Goal: Information Seeking & Learning: Learn about a topic

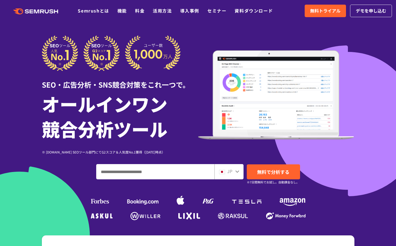
click at [134, 170] on input "ドメイン、キーワードまたはURLを入力してください" at bounding box center [156, 171] width 118 height 15
type input "**********"
click at [274, 171] on span "無料で分析する" at bounding box center [273, 171] width 32 height 7
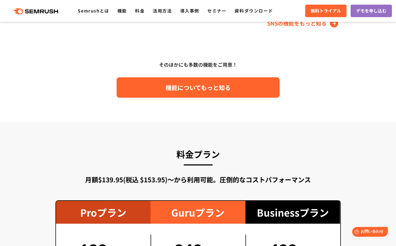
scroll to position [839, 0]
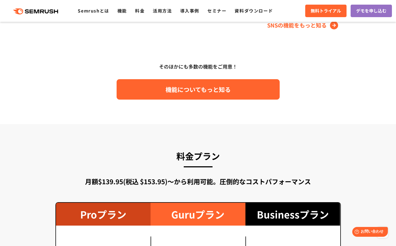
click at [217, 86] on span "機能についてもっと知る" at bounding box center [198, 90] width 65 height 10
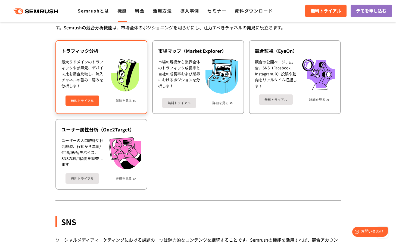
scroll to position [947, 0]
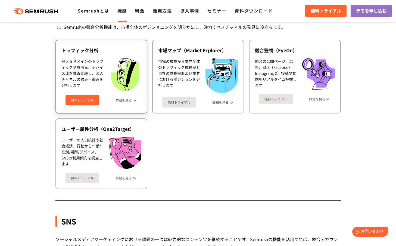
click at [134, 103] on div "無料トライアル 詳細を見る" at bounding box center [101, 98] width 80 height 14
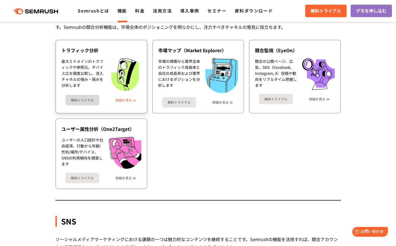
click at [131, 102] on link "詳細を見る" at bounding box center [124, 100] width 16 height 4
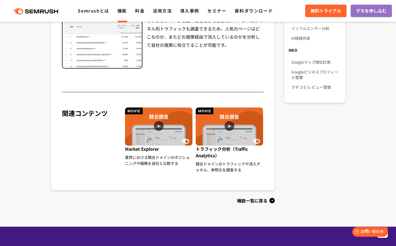
scroll to position [442, 0]
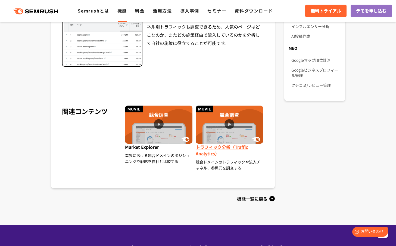
click at [231, 125] on img at bounding box center [229, 124] width 67 height 38
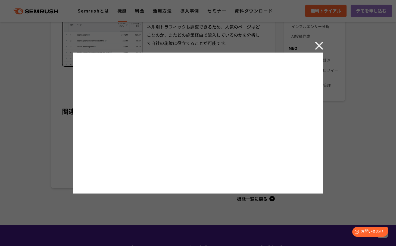
click at [318, 46] on img at bounding box center [319, 46] width 8 height 8
